Goal: Task Accomplishment & Management: Use online tool/utility

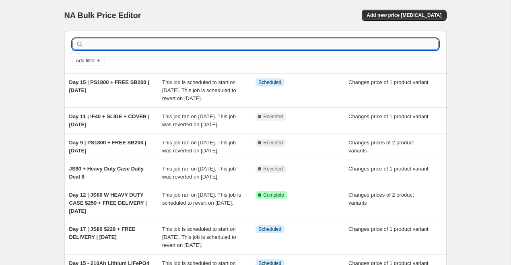
click at [107, 40] on input "text" at bounding box center [261, 44] width 353 height 11
type input "ps800"
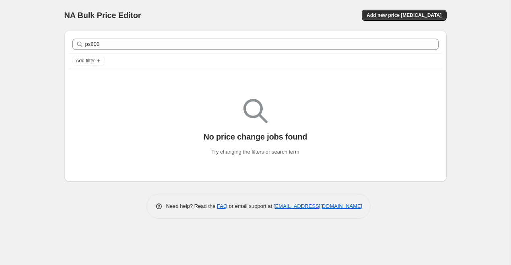
click at [267, 21] on div "NA Bulk Price Editor. This page is ready NA Bulk Price Editor Add new price [ME…" at bounding box center [255, 15] width 382 height 31
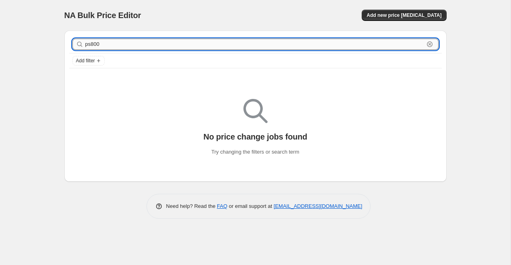
click at [161, 39] on input "ps800" at bounding box center [254, 44] width 339 height 11
click at [165, 40] on input "ps800" at bounding box center [254, 44] width 339 height 11
click at [151, 45] on input "ps800" at bounding box center [254, 44] width 339 height 11
type input "p"
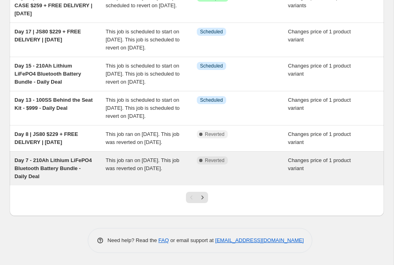
scroll to position [197, 0]
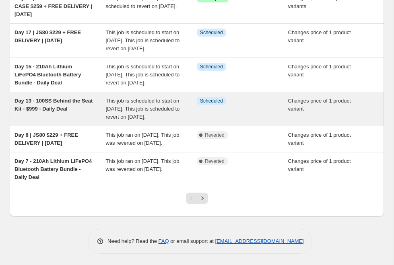
click at [126, 120] on span "This job is scheduled to start on [DATE]. This job is scheduled to revert on [D…" at bounding box center [143, 109] width 74 height 22
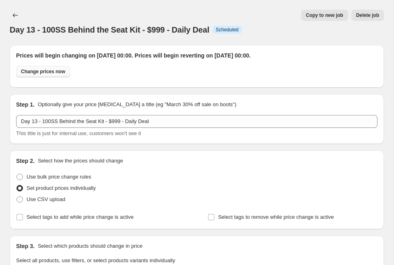
click at [62, 69] on span "Change prices now" at bounding box center [43, 71] width 44 height 6
radio input "true"
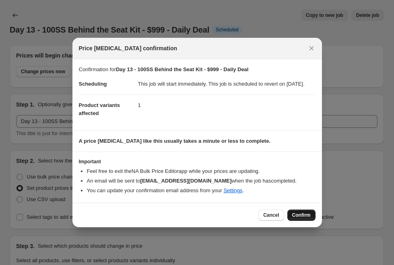
click at [249, 216] on span "Confirm" at bounding box center [301, 215] width 19 height 6
